Goal: Information Seeking & Learning: Learn about a topic

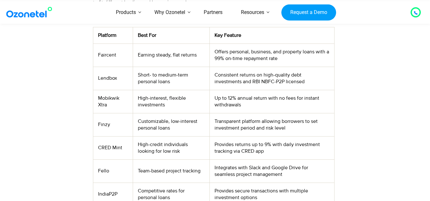
scroll to position [254, 0]
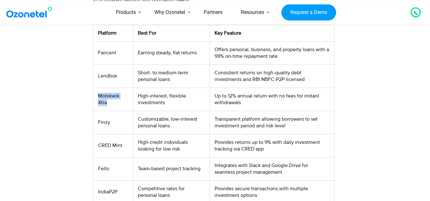
drag, startPoint x: 107, startPoint y: 102, endPoint x: 97, endPoint y: 98, distance: 11.1
click at [97, 98] on td "Mobikwik Xtra" at bounding box center [113, 99] width 40 height 23
copy td "Mobikwik Xtra"
click at [115, 130] on td "Finzy" at bounding box center [113, 122] width 40 height 23
drag, startPoint x: 110, startPoint y: 121, endPoint x: 96, endPoint y: 122, distance: 14.0
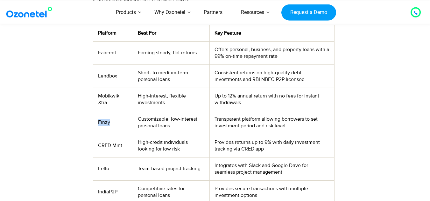
click at [96, 122] on td "Finzy" at bounding box center [113, 122] width 40 height 23
copy td "Finzy"
click at [117, 143] on td "CRED Mint" at bounding box center [113, 145] width 40 height 23
drag, startPoint x: 127, startPoint y: 147, endPoint x: 98, endPoint y: 147, distance: 29.3
click at [98, 147] on td "CRED Mint" at bounding box center [113, 145] width 40 height 23
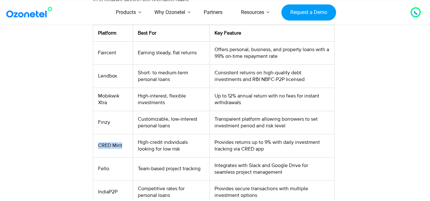
copy td "CRED Mint"
click at [121, 164] on td "Fello" at bounding box center [113, 168] width 40 height 23
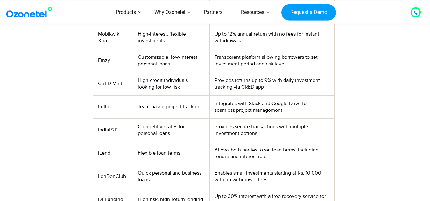
scroll to position [318, 0]
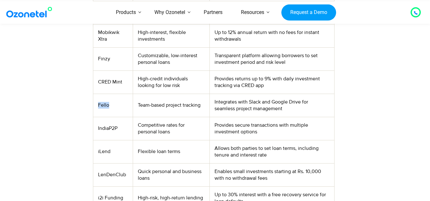
drag, startPoint x: 109, startPoint y: 104, endPoint x: 98, endPoint y: 105, distance: 11.5
click at [98, 105] on td "Fello" at bounding box center [113, 105] width 40 height 23
copy td "Fello"
click at [308, 97] on td "Integrates with Slack and Google Drive for seamless project management" at bounding box center [272, 105] width 124 height 23
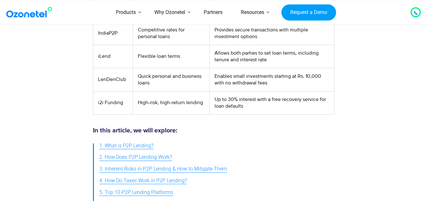
scroll to position [382, 0]
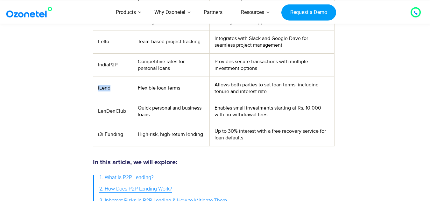
drag, startPoint x: 110, startPoint y: 86, endPoint x: 101, endPoint y: 86, distance: 9.0
click at [98, 86] on td "iLend" at bounding box center [113, 88] width 40 height 23
copy td "iLend"
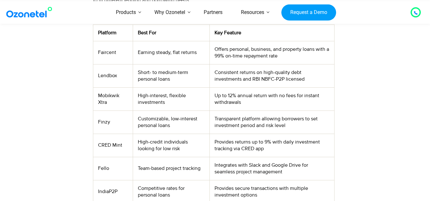
scroll to position [254, 0]
